Goal: Information Seeking & Learning: Find specific page/section

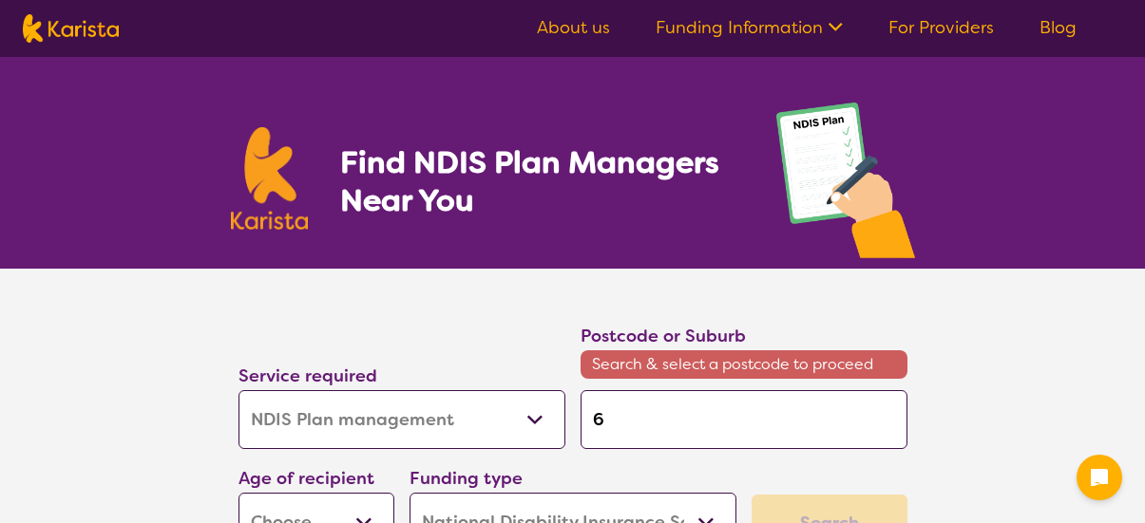
select select "NDIS Plan management"
select select "NDIS"
select select "NDIS Plan management"
select select "NDIS"
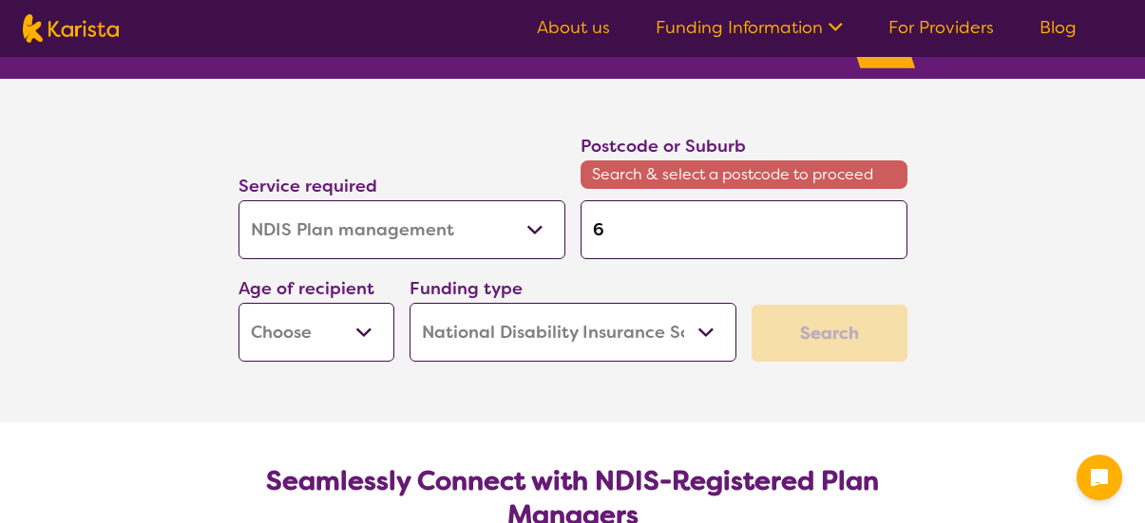
type input "61"
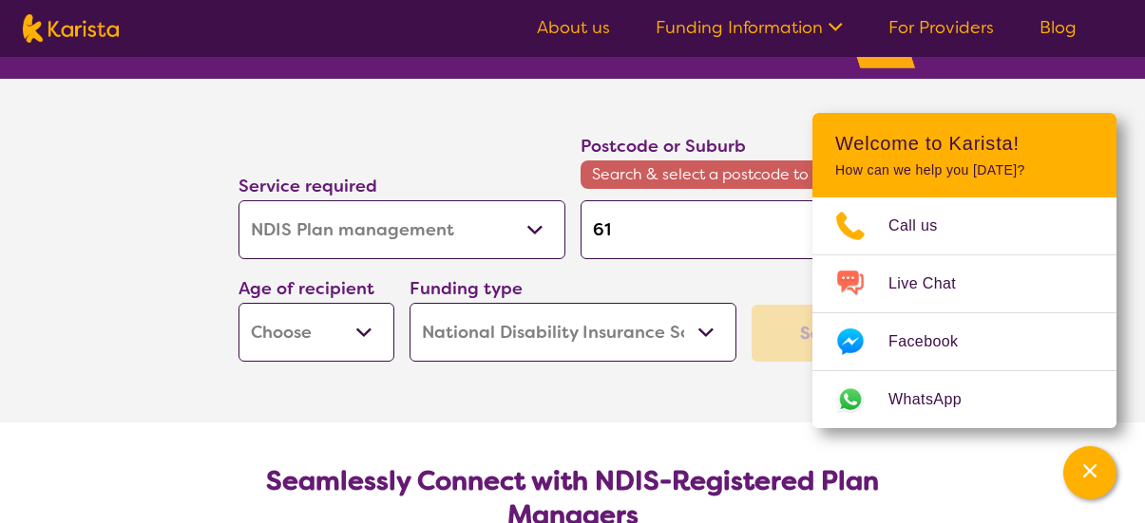
type input "616"
type input "6164"
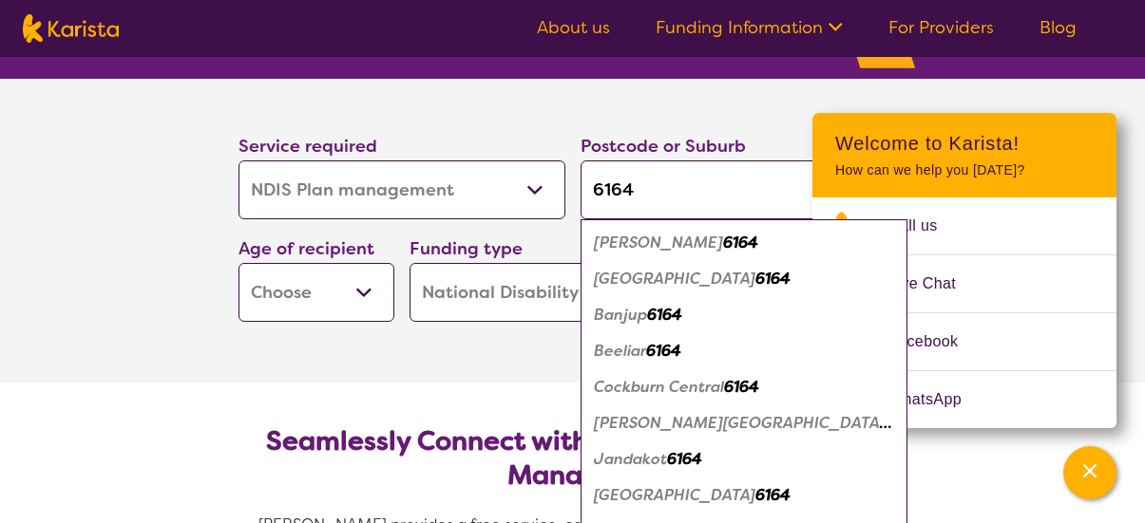
type input "6164"
click at [708, 356] on div "Beeliar 6164" at bounding box center [744, 351] width 308 height 36
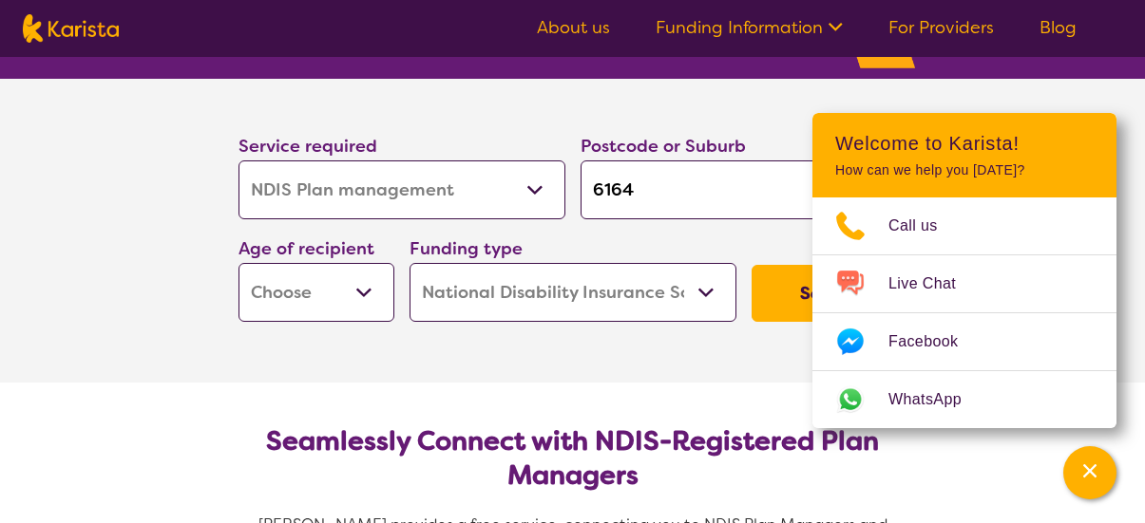
click at [784, 303] on button "Search" at bounding box center [829, 293] width 156 height 57
click at [321, 289] on select "Early Childhood - 0 to 9 Child - 10 to 11 Adolescent - 12 to 17 Adult - 18 to 6…" at bounding box center [316, 292] width 156 height 59
select select "AD"
click at [238, 263] on select "Early Childhood - 0 to 9 Child - 10 to 11 Adolescent - 12 to 17 Adult - 18 to 6…" at bounding box center [316, 292] width 156 height 59
select select "AD"
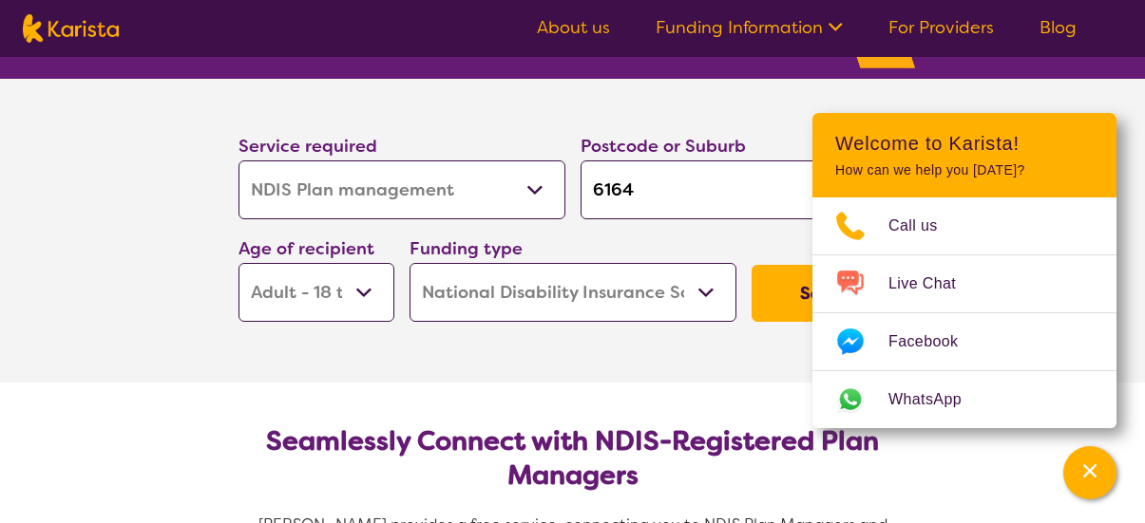
click at [780, 281] on button "Search" at bounding box center [829, 293] width 156 height 57
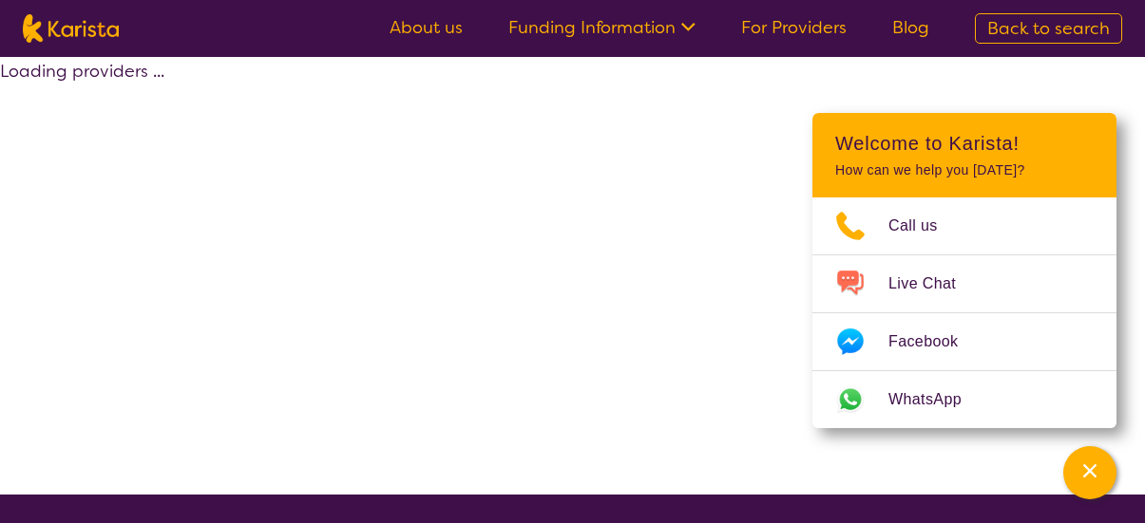
select select "by_score"
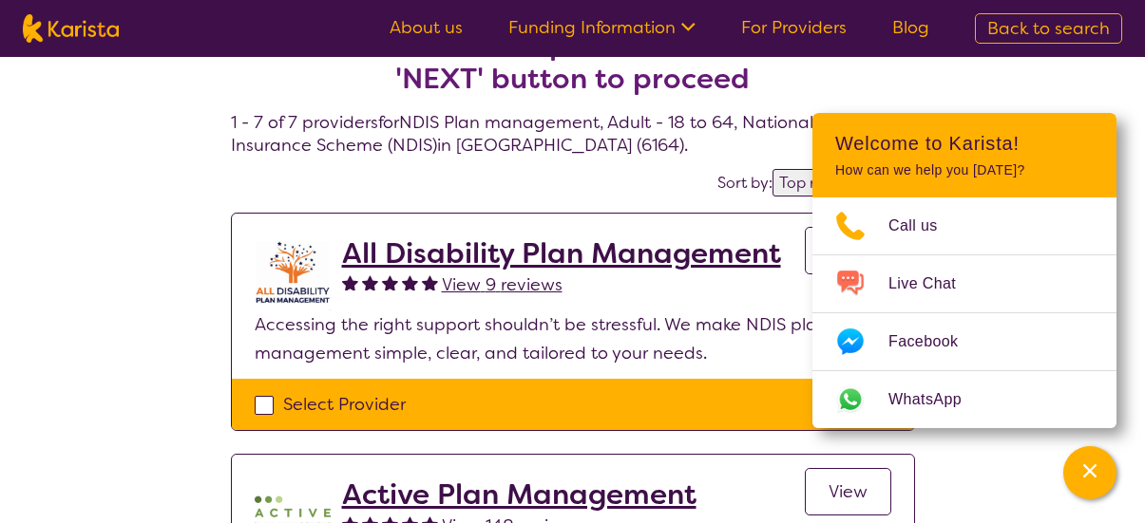
scroll to position [95, 0]
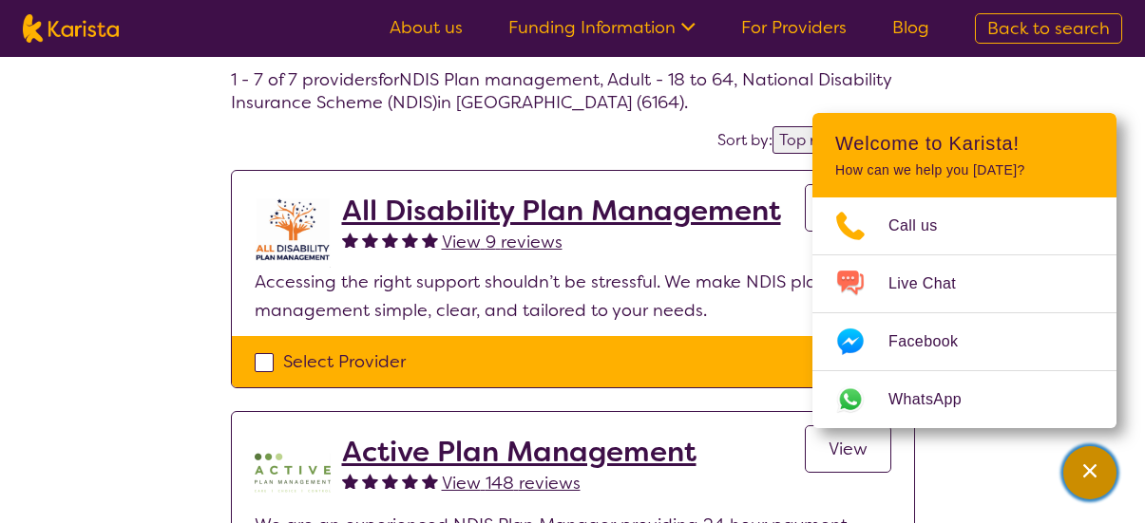
click at [1101, 466] on div "Channel Menu" at bounding box center [1090, 473] width 38 height 42
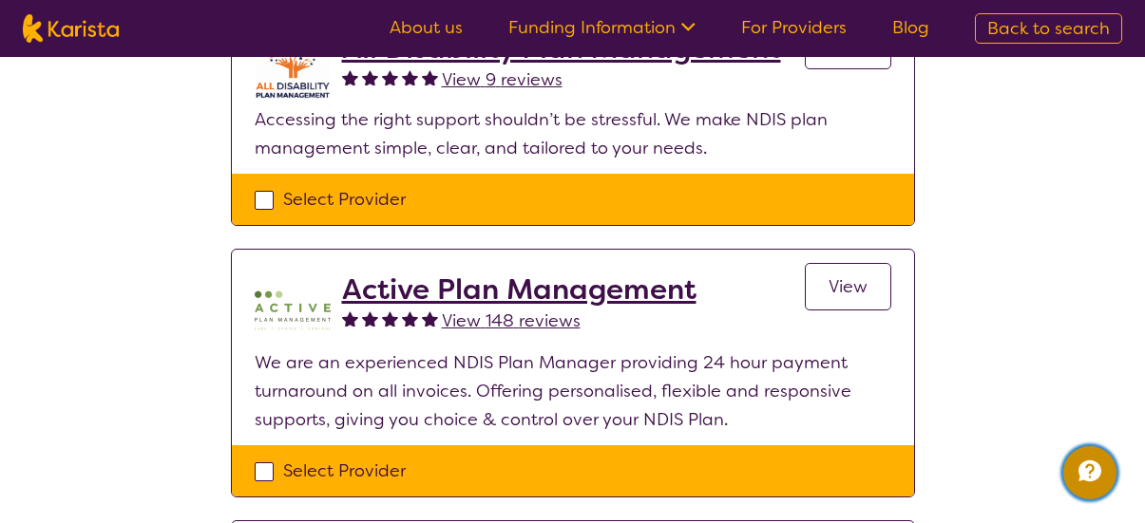
scroll to position [285, 0]
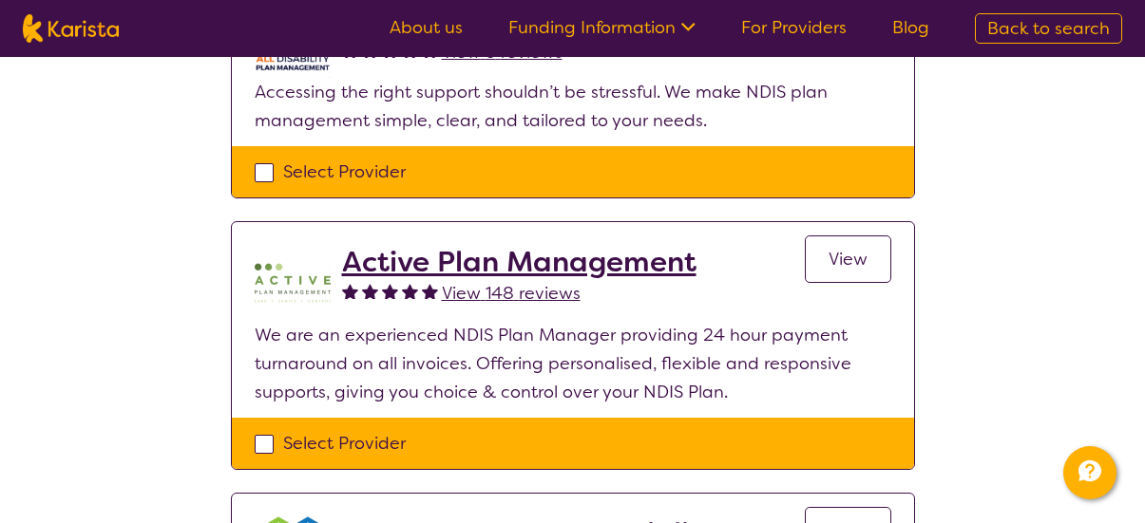
click at [859, 268] on span "View" at bounding box center [847, 259] width 39 height 23
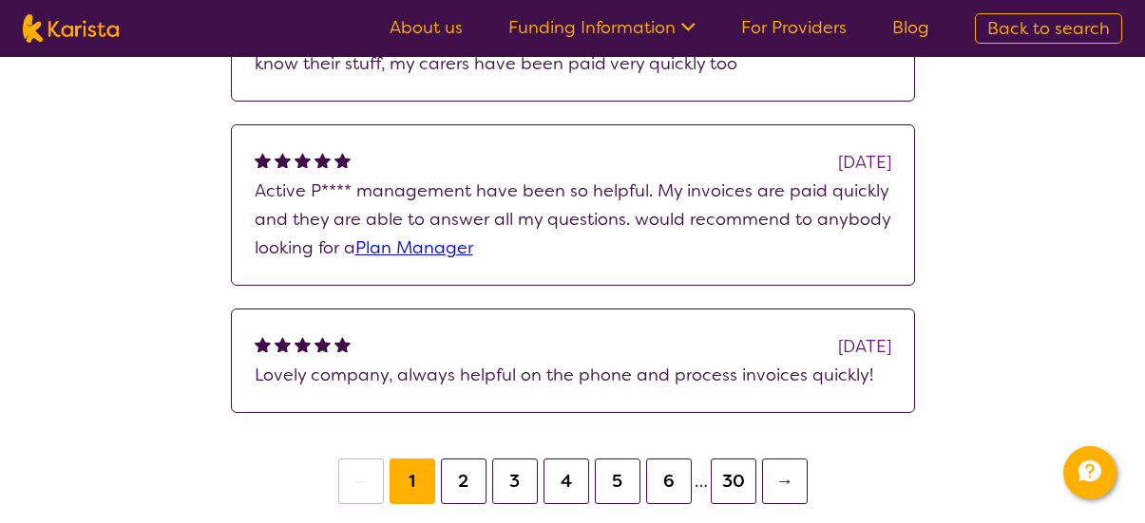
scroll to position [1805, 0]
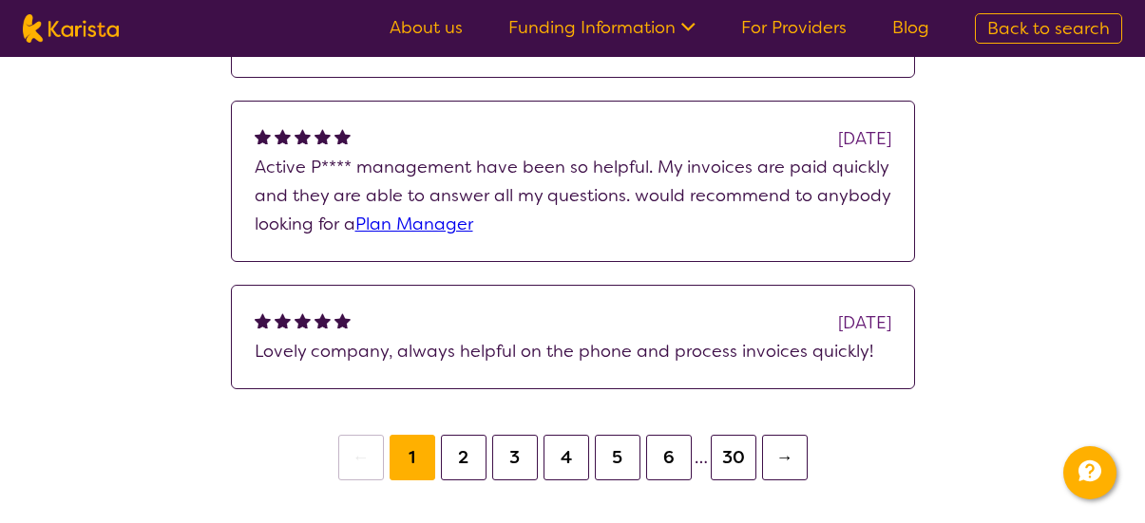
select select "by_score"
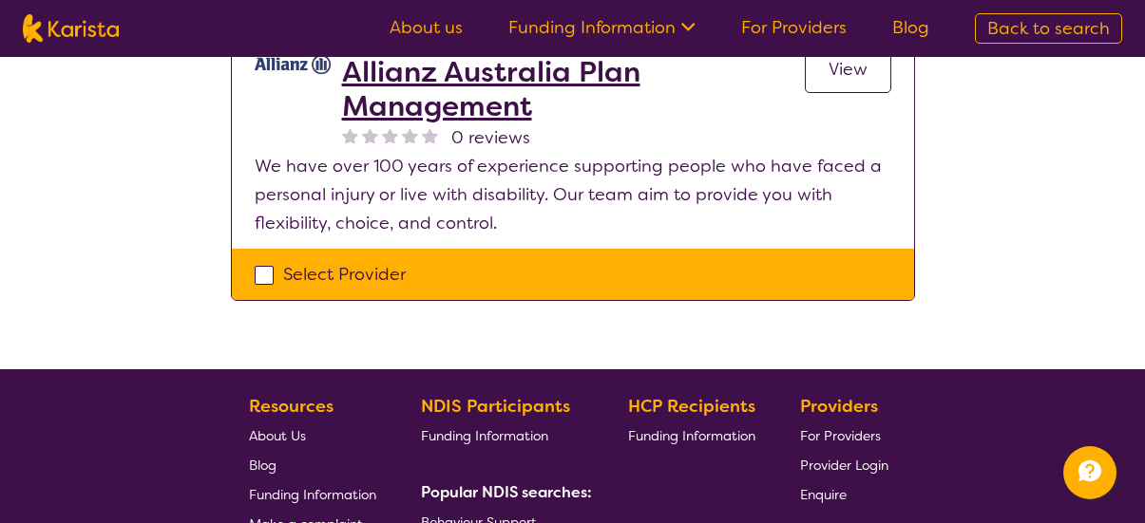
scroll to position [285, 0]
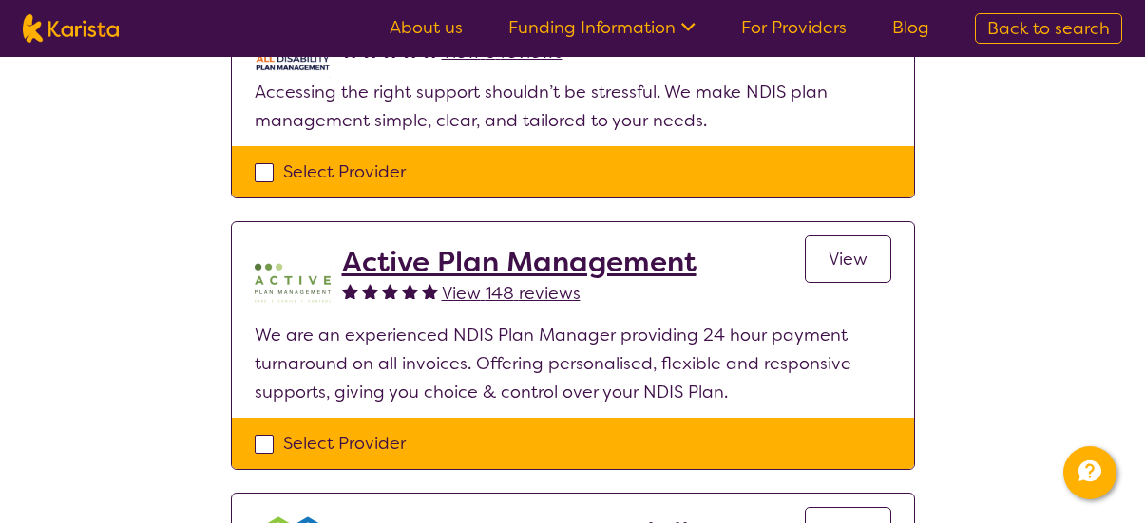
scroll to position [190, 0]
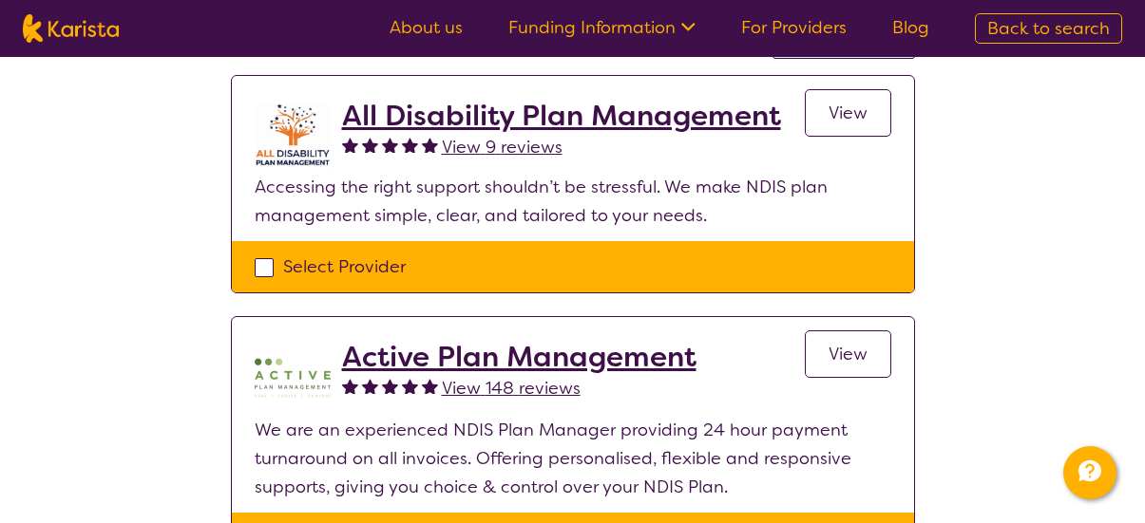
select select "NDIS Plan management"
select select "AD"
select select "NDIS"
select select "NDIS Plan management"
select select "AD"
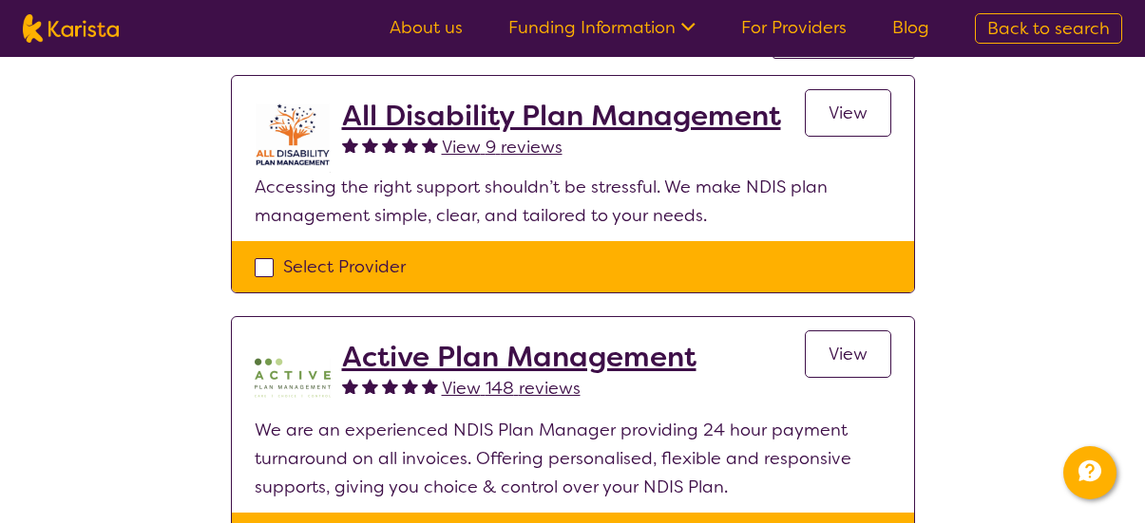
select select "NDIS"
